Goal: Task Accomplishment & Management: Complete application form

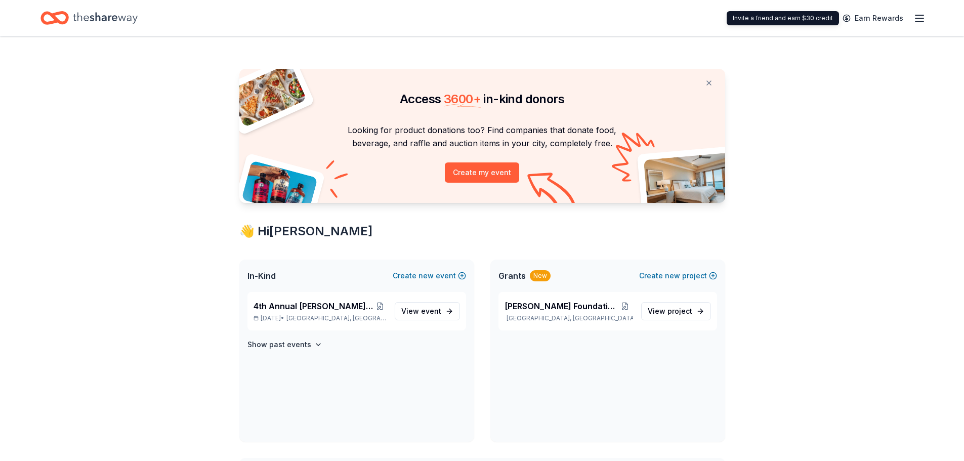
click at [925, 16] on icon "button" at bounding box center [920, 18] width 12 height 12
click at [447, 311] on link "View event" at bounding box center [427, 311] width 65 height 18
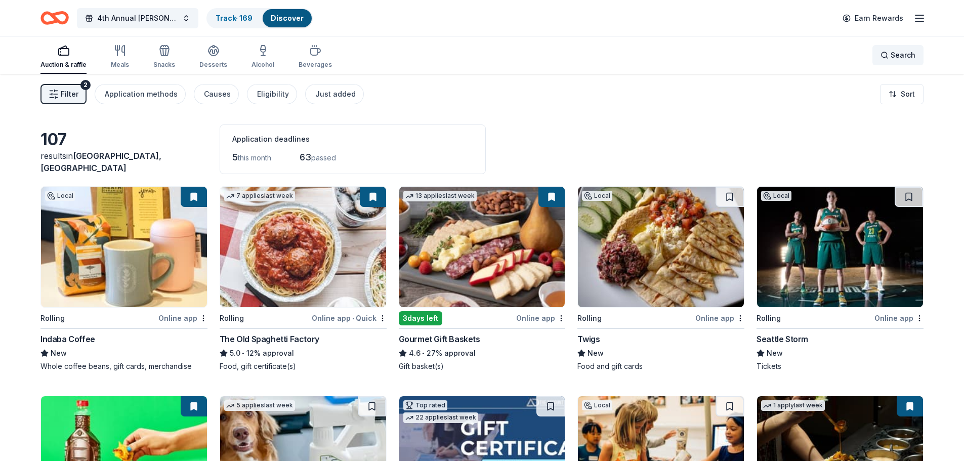
click at [887, 54] on div "Search" at bounding box center [898, 55] width 35 height 12
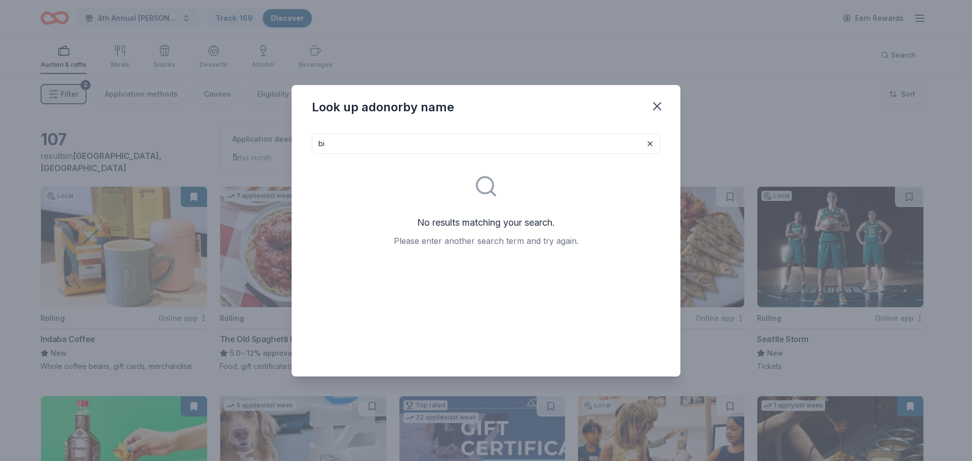
type input "b"
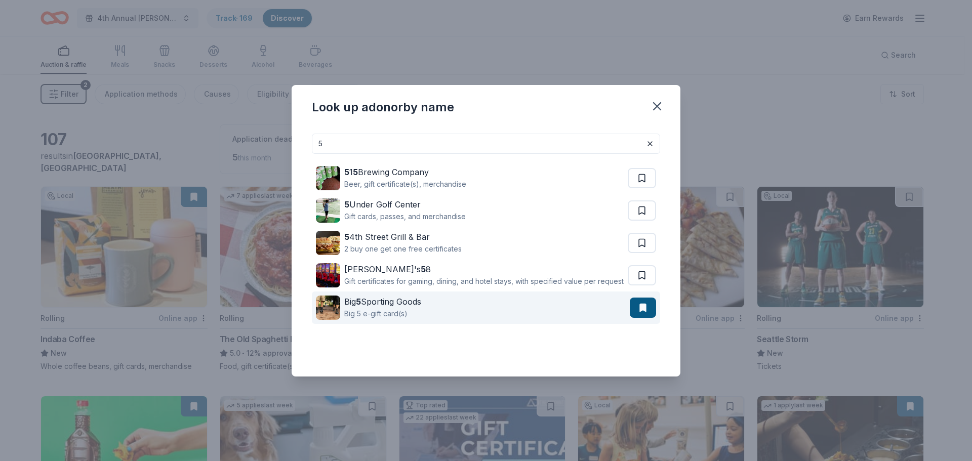
type input "5"
click at [361, 307] on strong "5" at bounding box center [358, 302] width 5 height 10
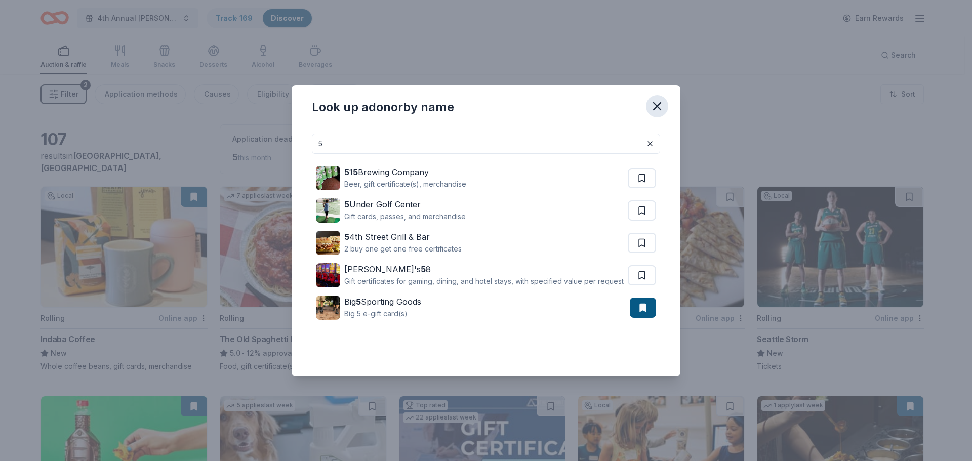
click at [654, 105] on icon "button" at bounding box center [657, 106] width 14 height 14
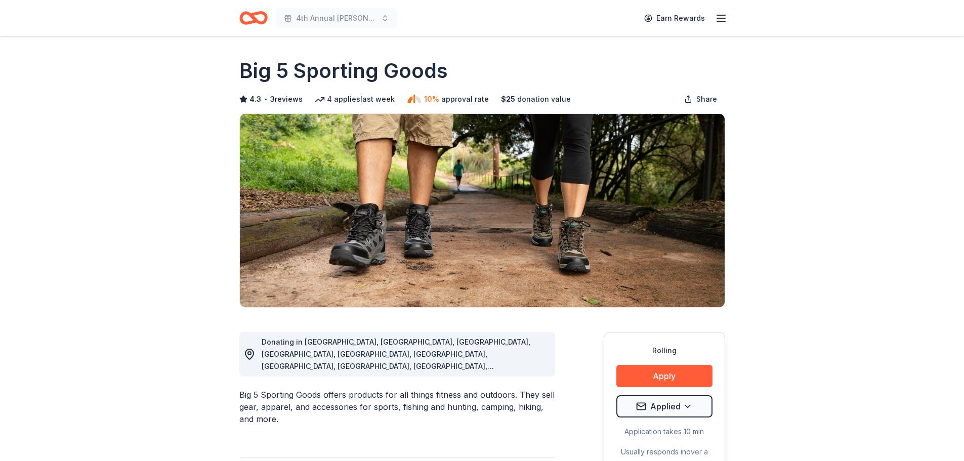
click at [675, 370] on button "Apply" at bounding box center [665, 376] width 96 height 22
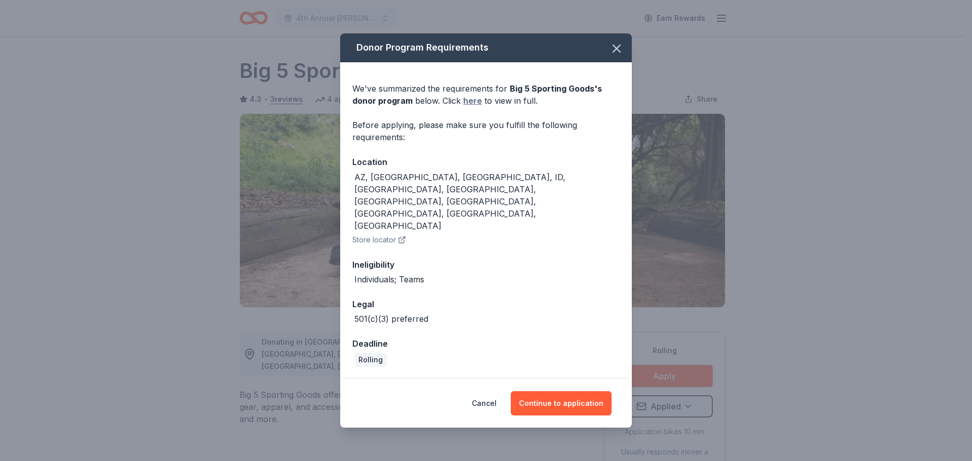
click at [475, 107] on link "here" at bounding box center [472, 101] width 19 height 12
click at [613, 56] on icon "button" at bounding box center [616, 49] width 14 height 14
